Goal: Task Accomplishment & Management: Manage account settings

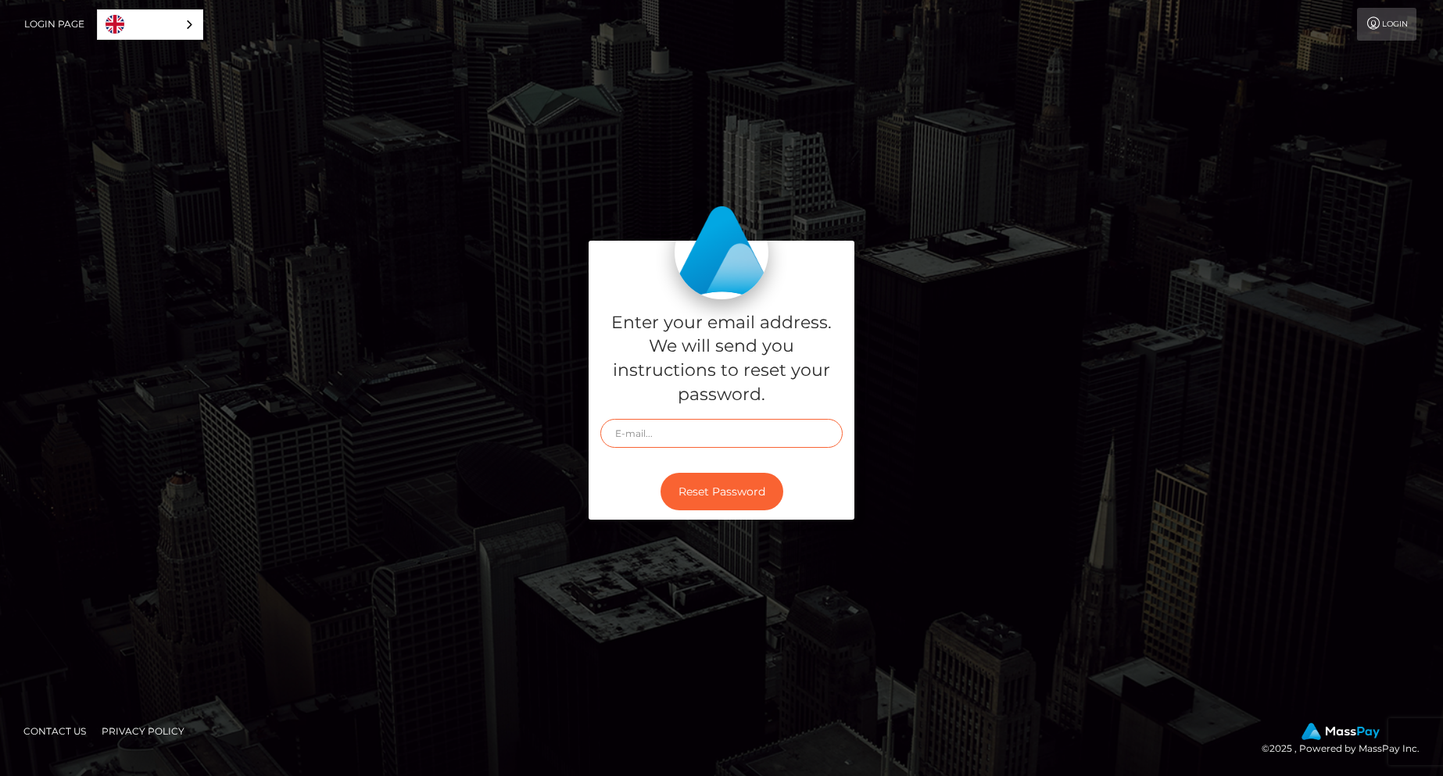
click at [698, 437] on input "text" at bounding box center [721, 433] width 242 height 29
type input "[EMAIL_ADDRESS][DOMAIN_NAME]"
click at [703, 488] on button "Reset Password" at bounding box center [721, 492] width 123 height 38
click at [693, 443] on input "text" at bounding box center [721, 433] width 242 height 29
type input "littlelewdkttn@gmail.com"
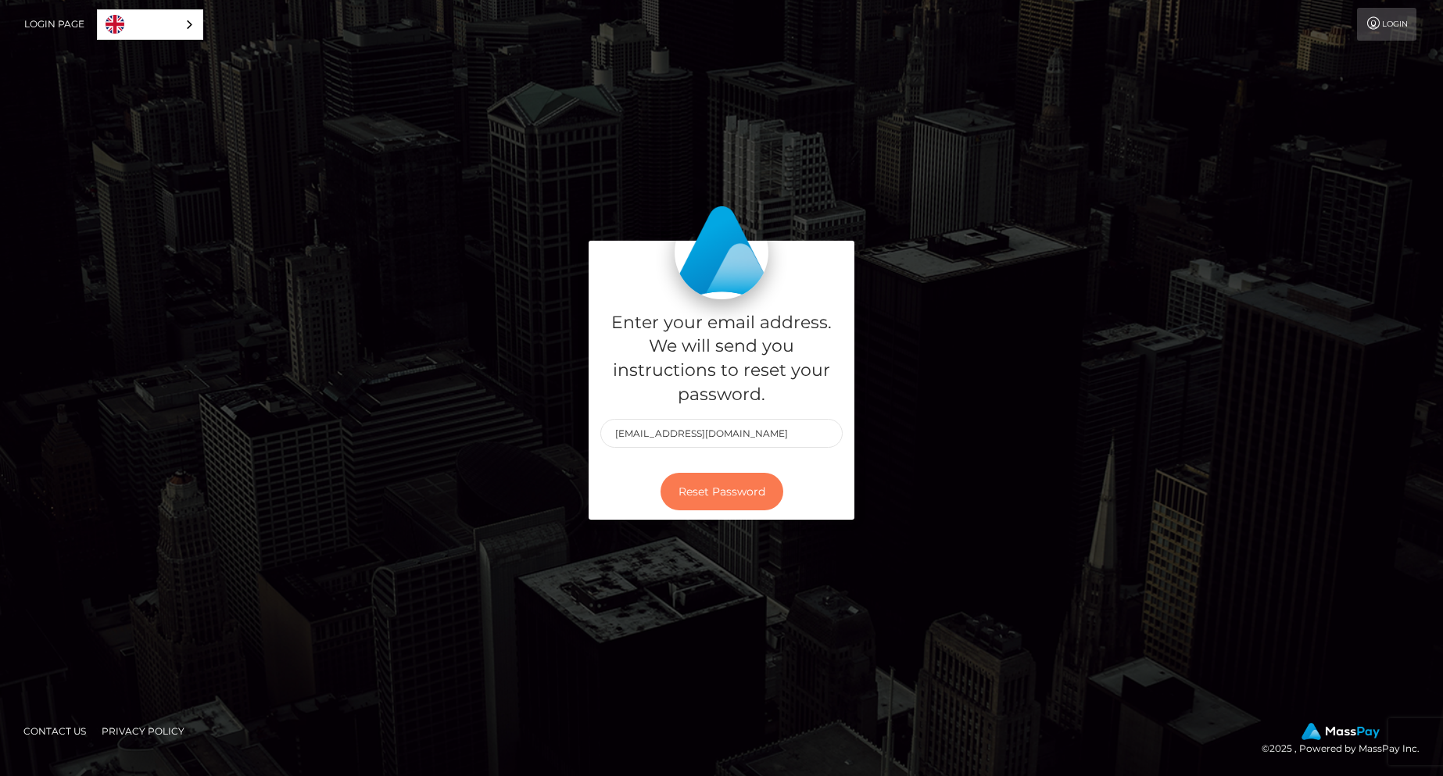
click at [707, 502] on button "Reset Password" at bounding box center [721, 492] width 123 height 38
click at [1389, 23] on link "Login" at bounding box center [1386, 24] width 59 height 33
